Goal: Transaction & Acquisition: Book appointment/travel/reservation

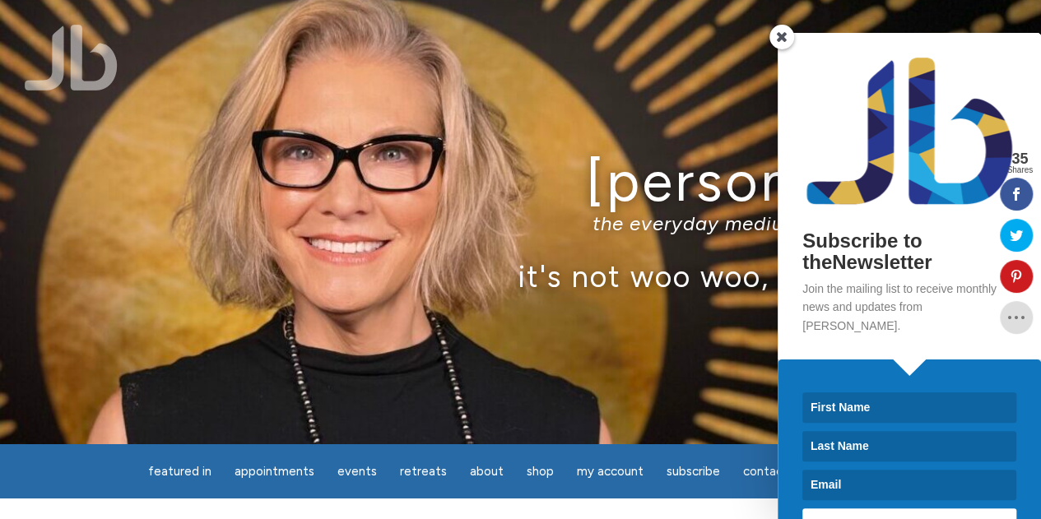
click at [779, 39] on span at bounding box center [782, 37] width 25 height 25
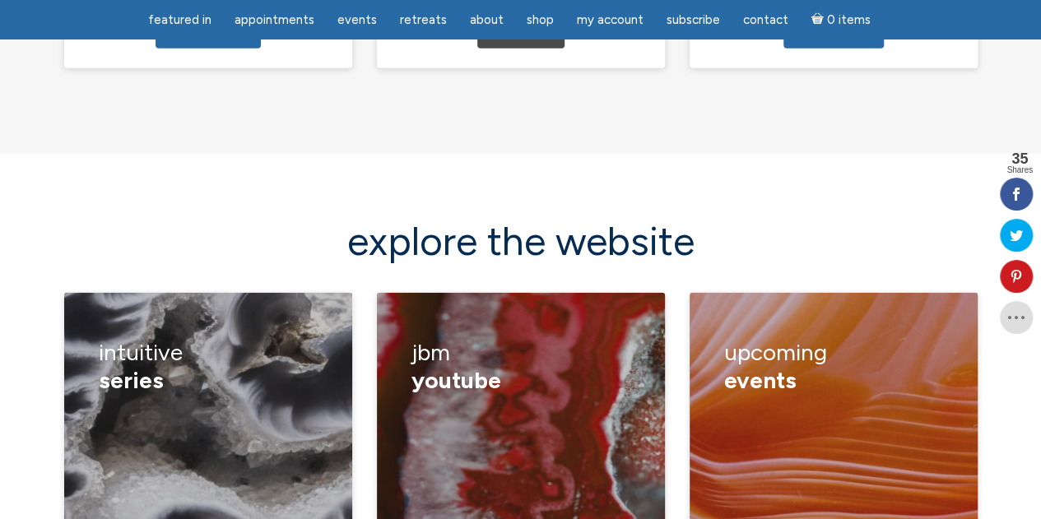
scroll to position [2184, 0]
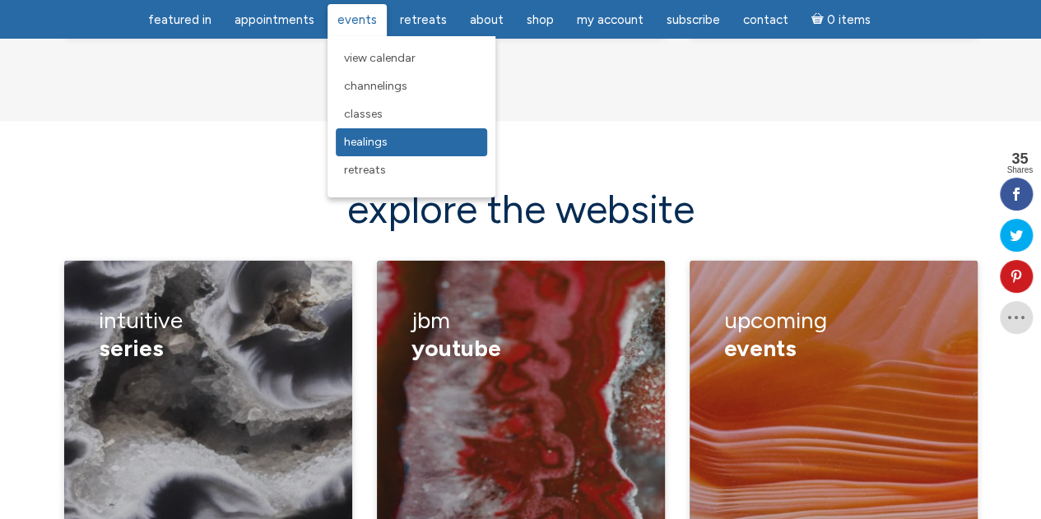
click at [379, 144] on span "Healings" at bounding box center [366, 142] width 44 height 14
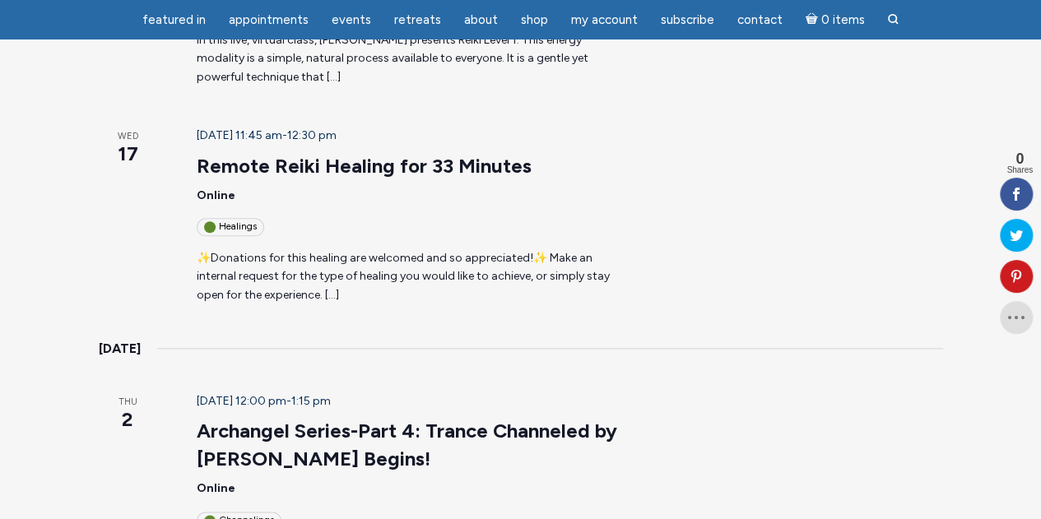
scroll to position [724, 0]
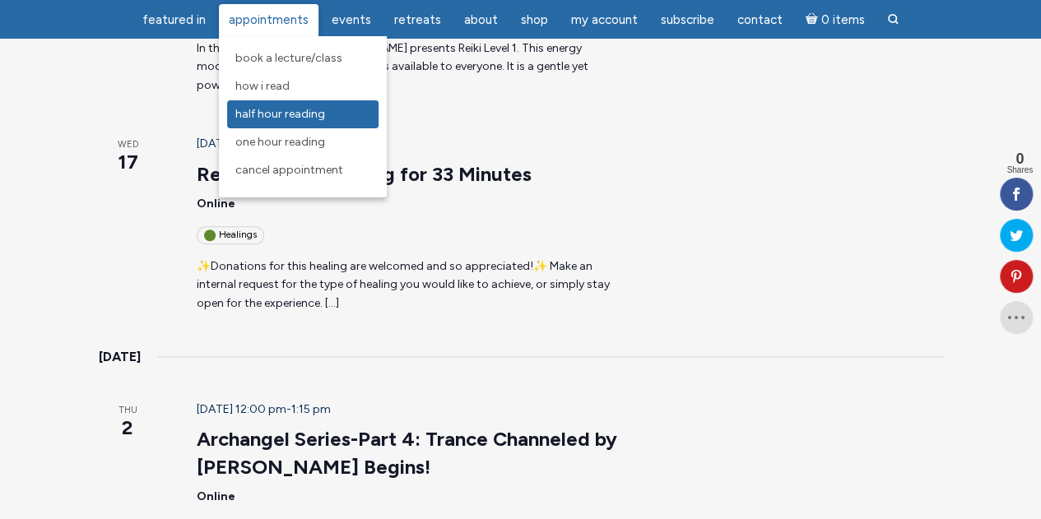
click at [277, 119] on span "Half Hour Reading" at bounding box center [280, 114] width 90 height 14
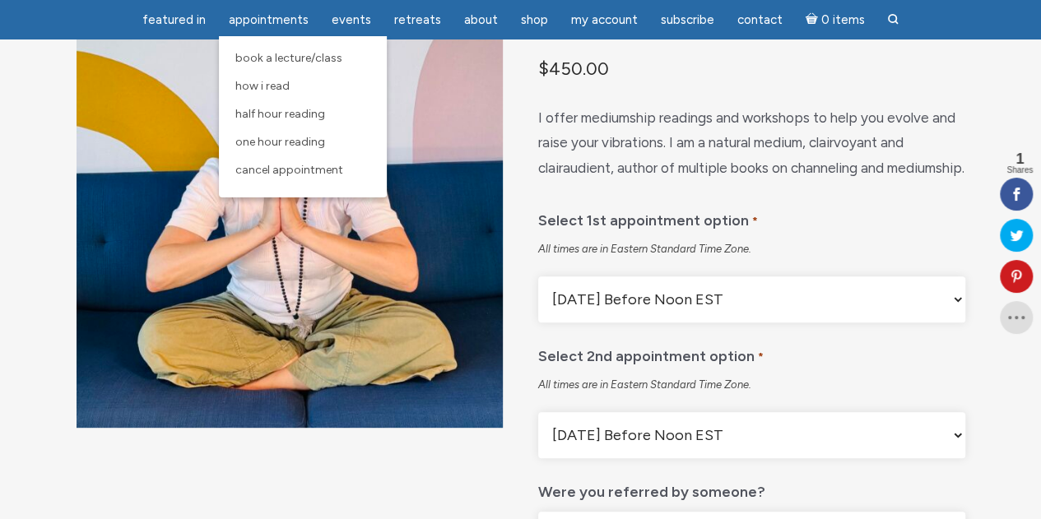
scroll to position [165, 0]
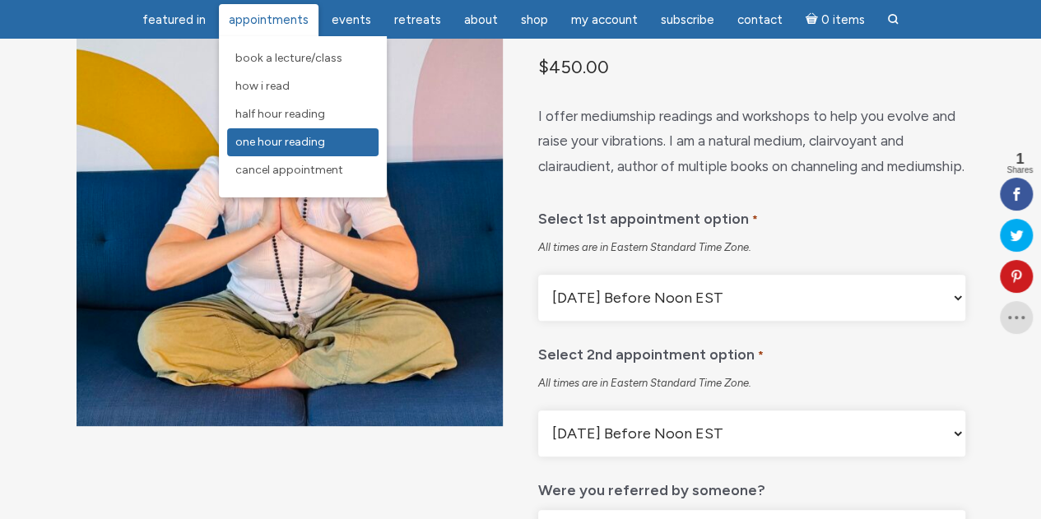
click at [283, 147] on span "One Hour Reading" at bounding box center [280, 142] width 90 height 14
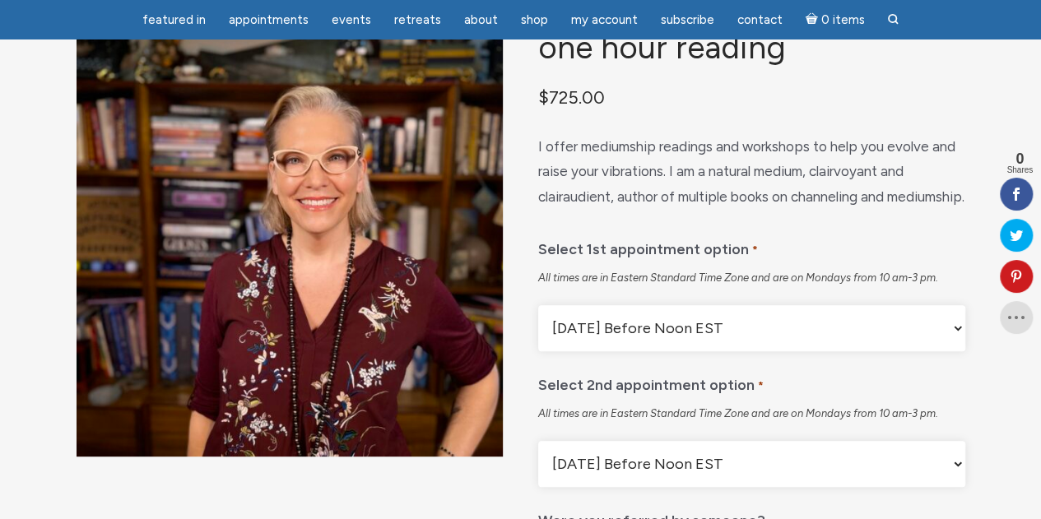
scroll to position [132, 0]
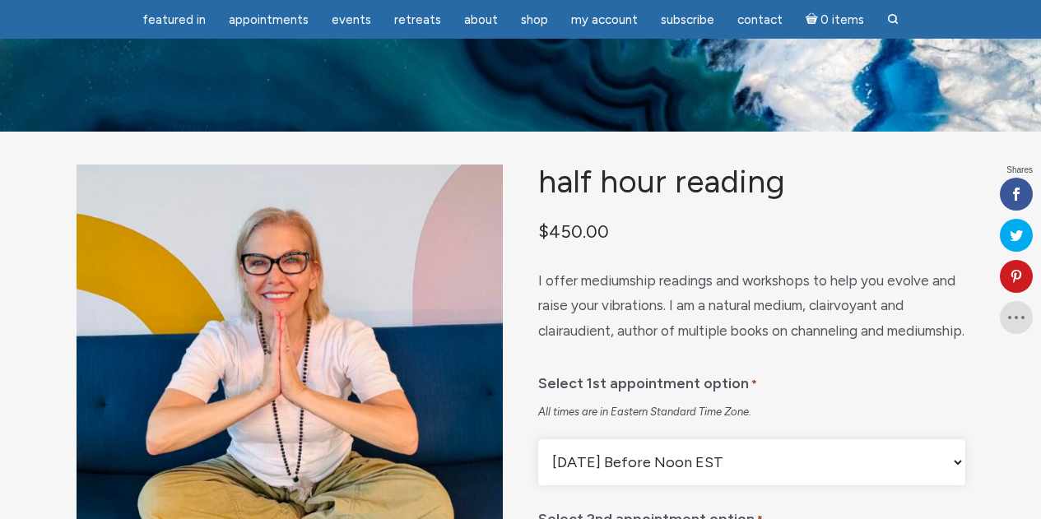
scroll to position [218, 0]
